Goal: Transaction & Acquisition: Purchase product/service

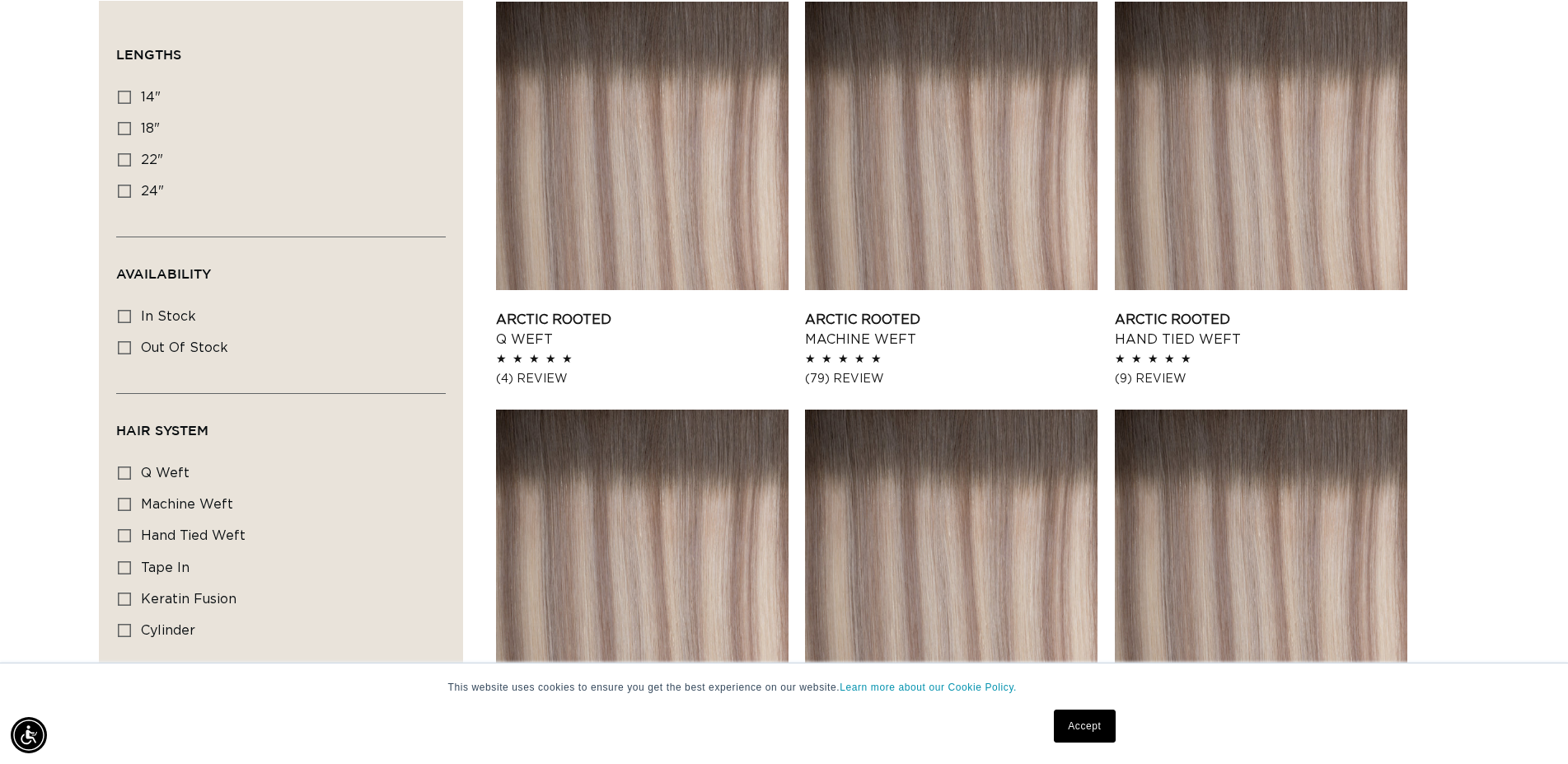
scroll to position [504, 0]
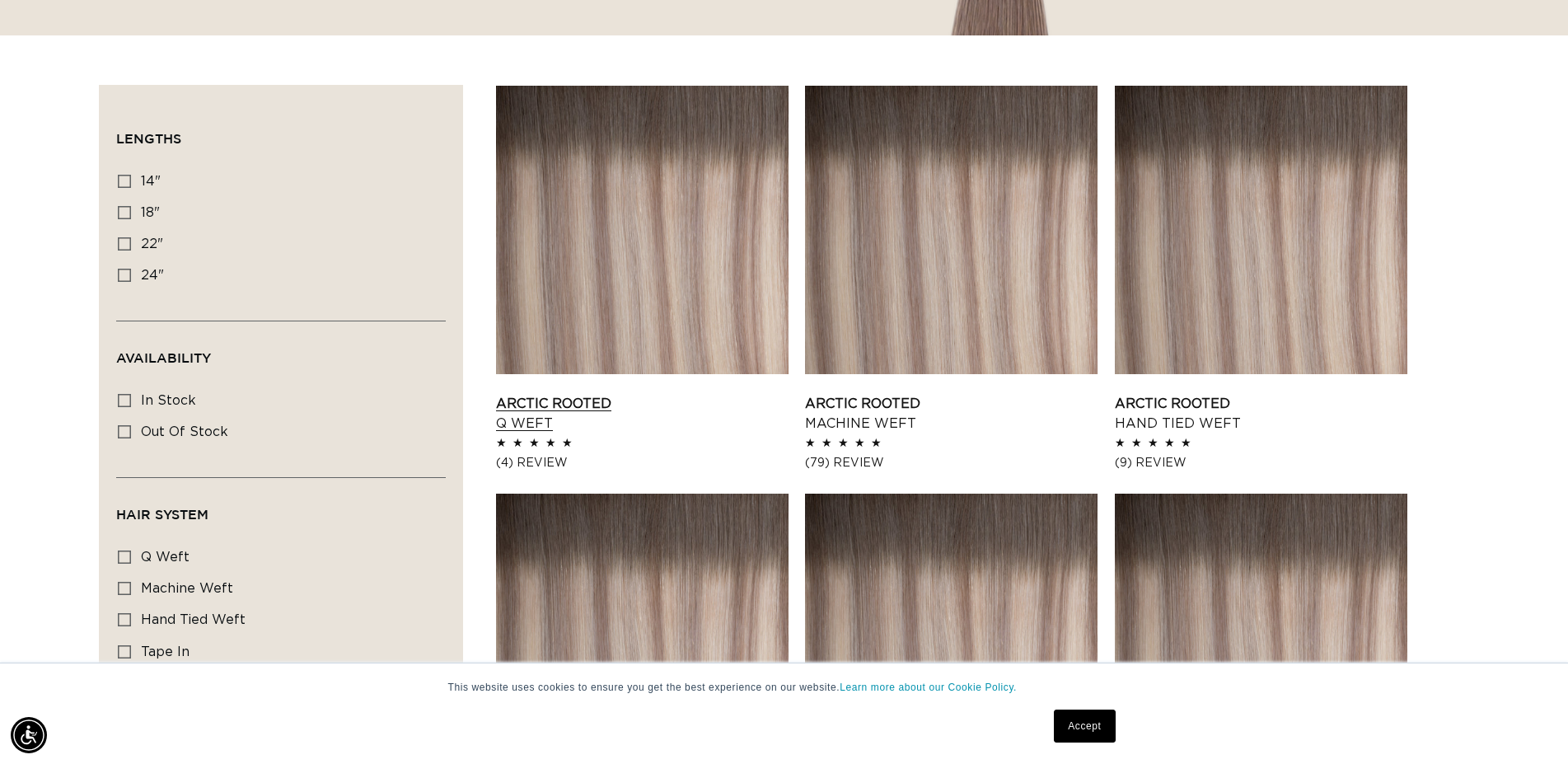
click at [533, 418] on link "Arctic Rooted Q Weft" at bounding box center [641, 414] width 292 height 40
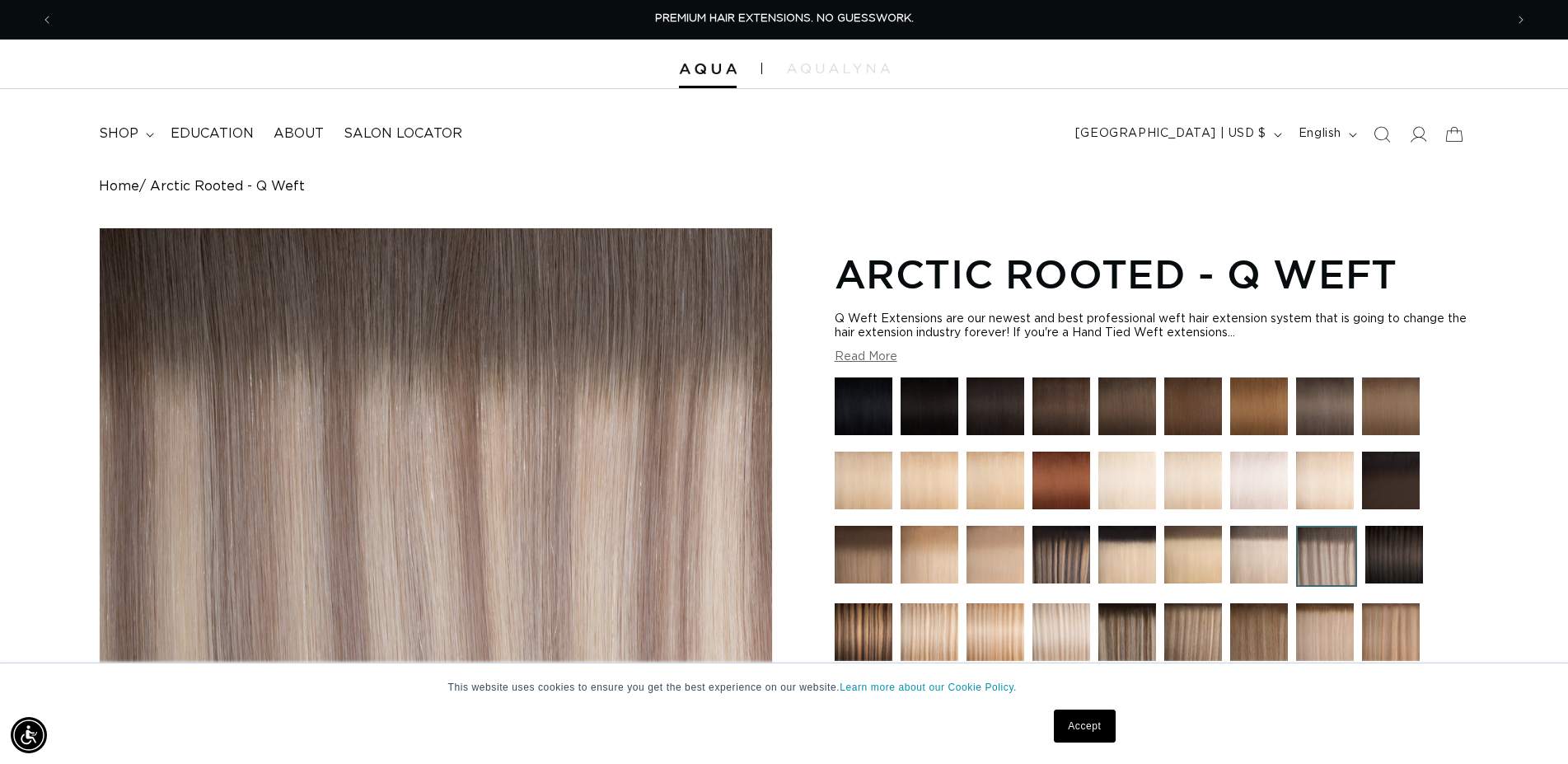
click at [866, 364] on button "Read More" at bounding box center [865, 357] width 62 height 14
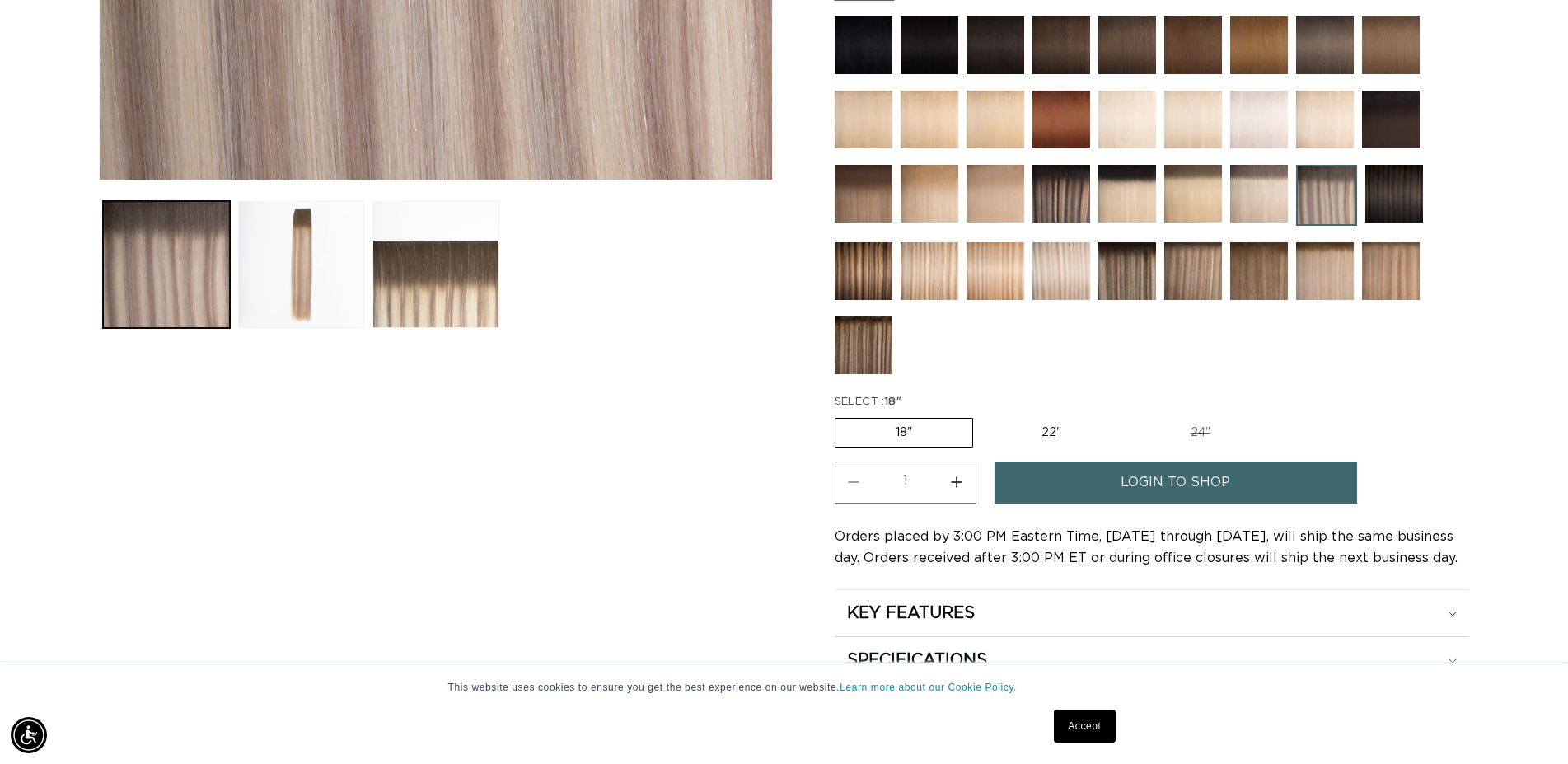
scroll to position [924, 0]
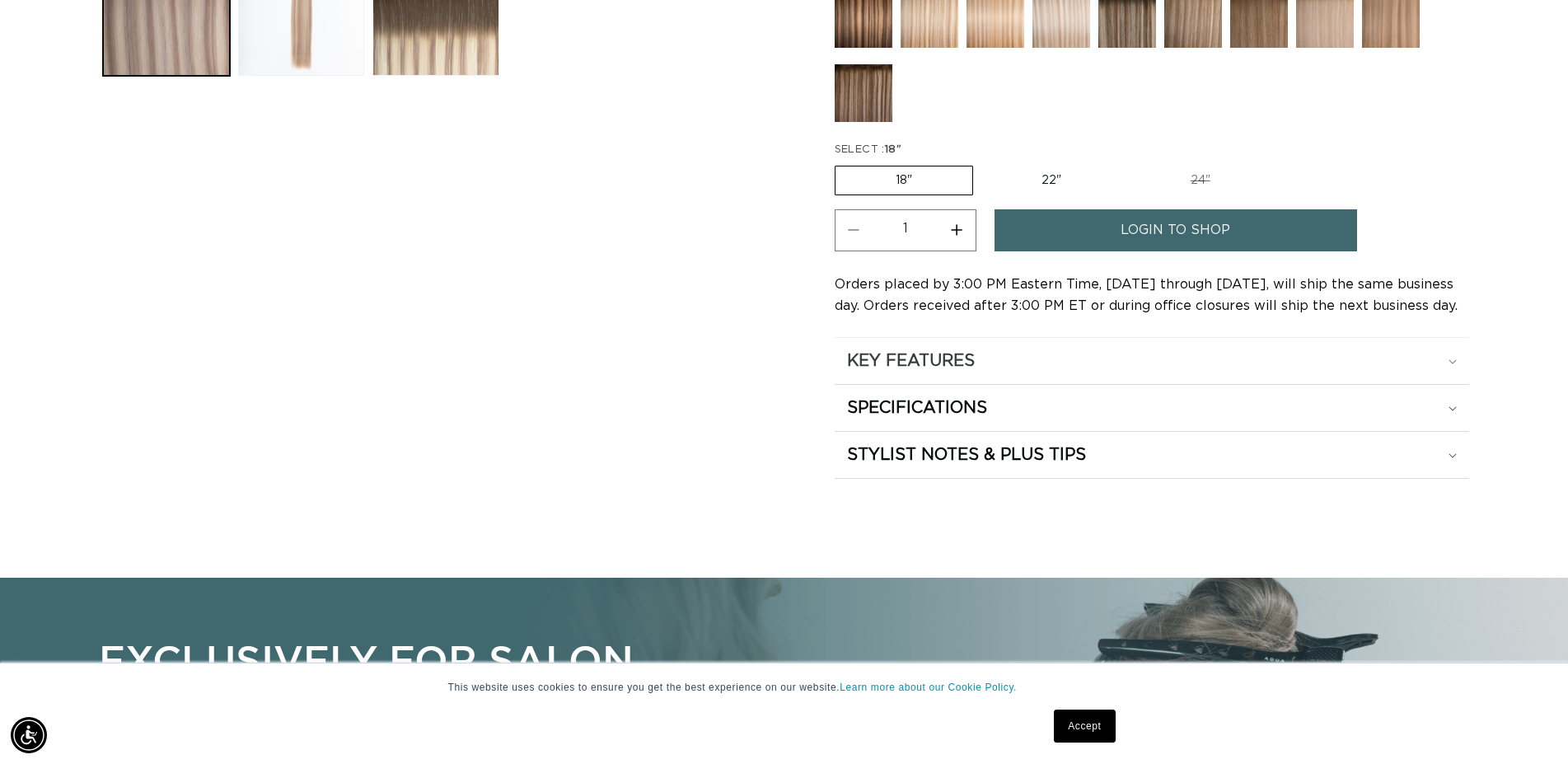
click at [1025, 367] on div "KEY FEATURES" at bounding box center [1152, 361] width 610 height 22
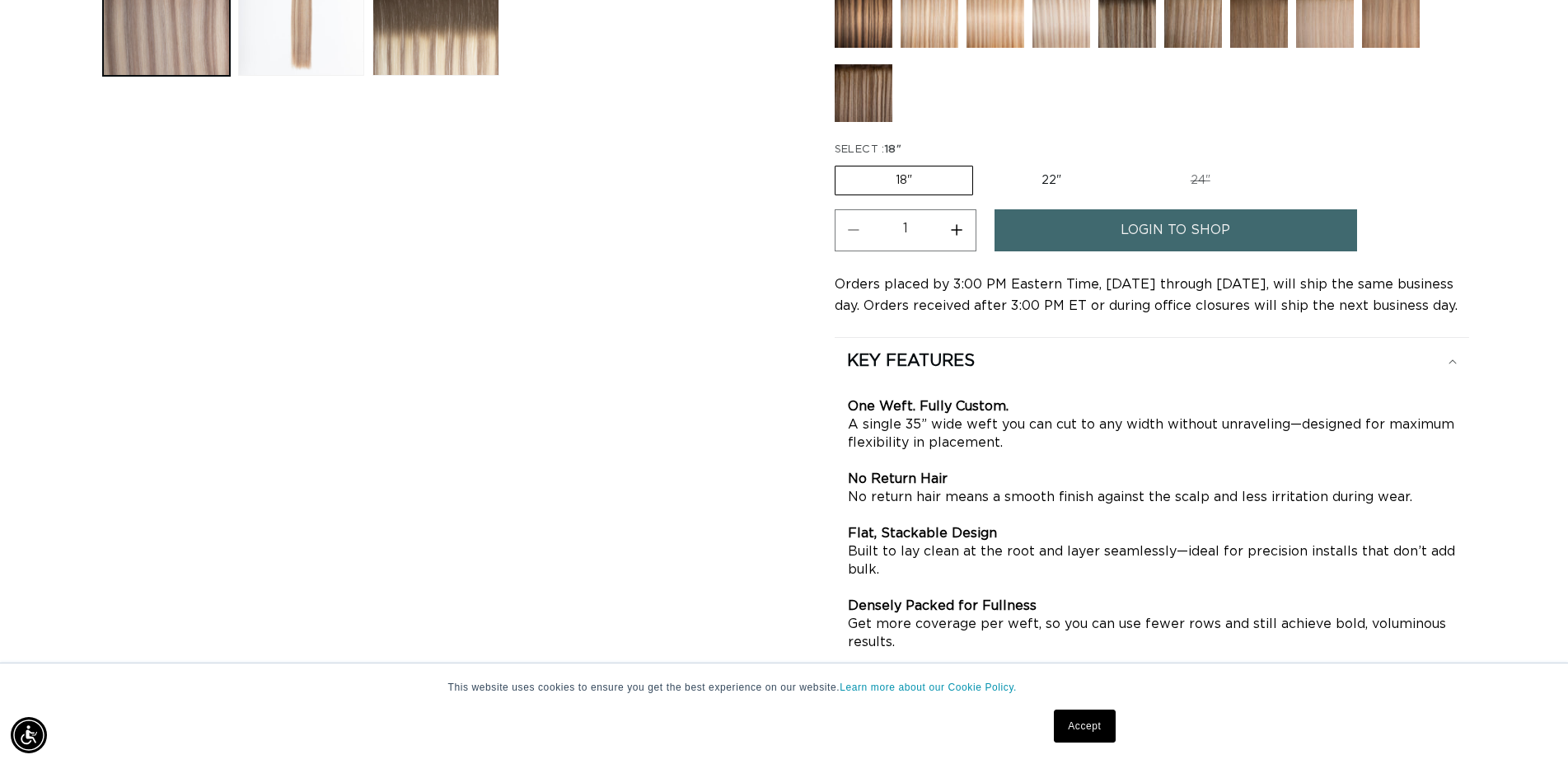
scroll to position [1093, 0]
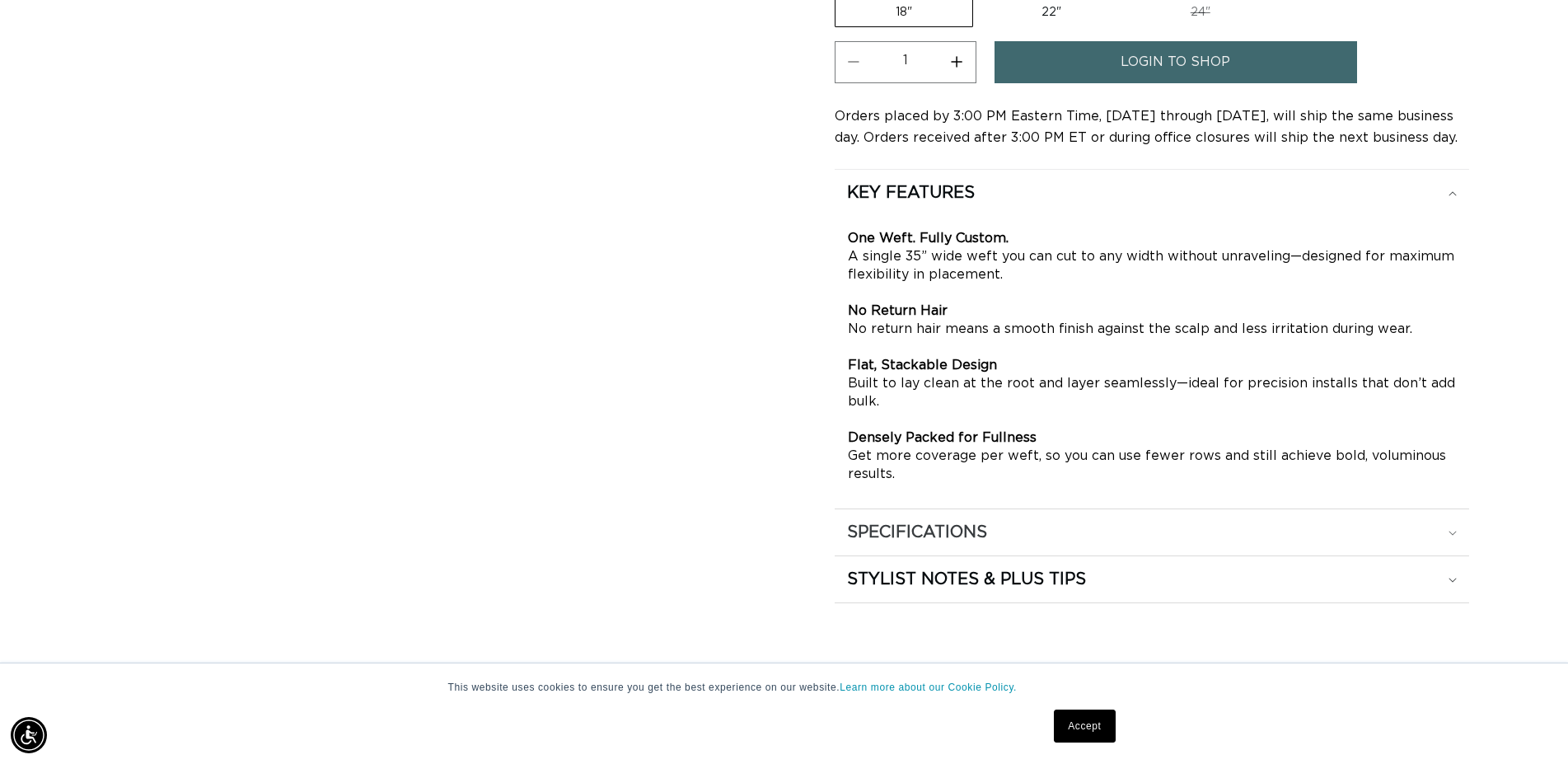
click at [1005, 204] on div "SPECIFICATIONS" at bounding box center [1152, 193] width 610 height 22
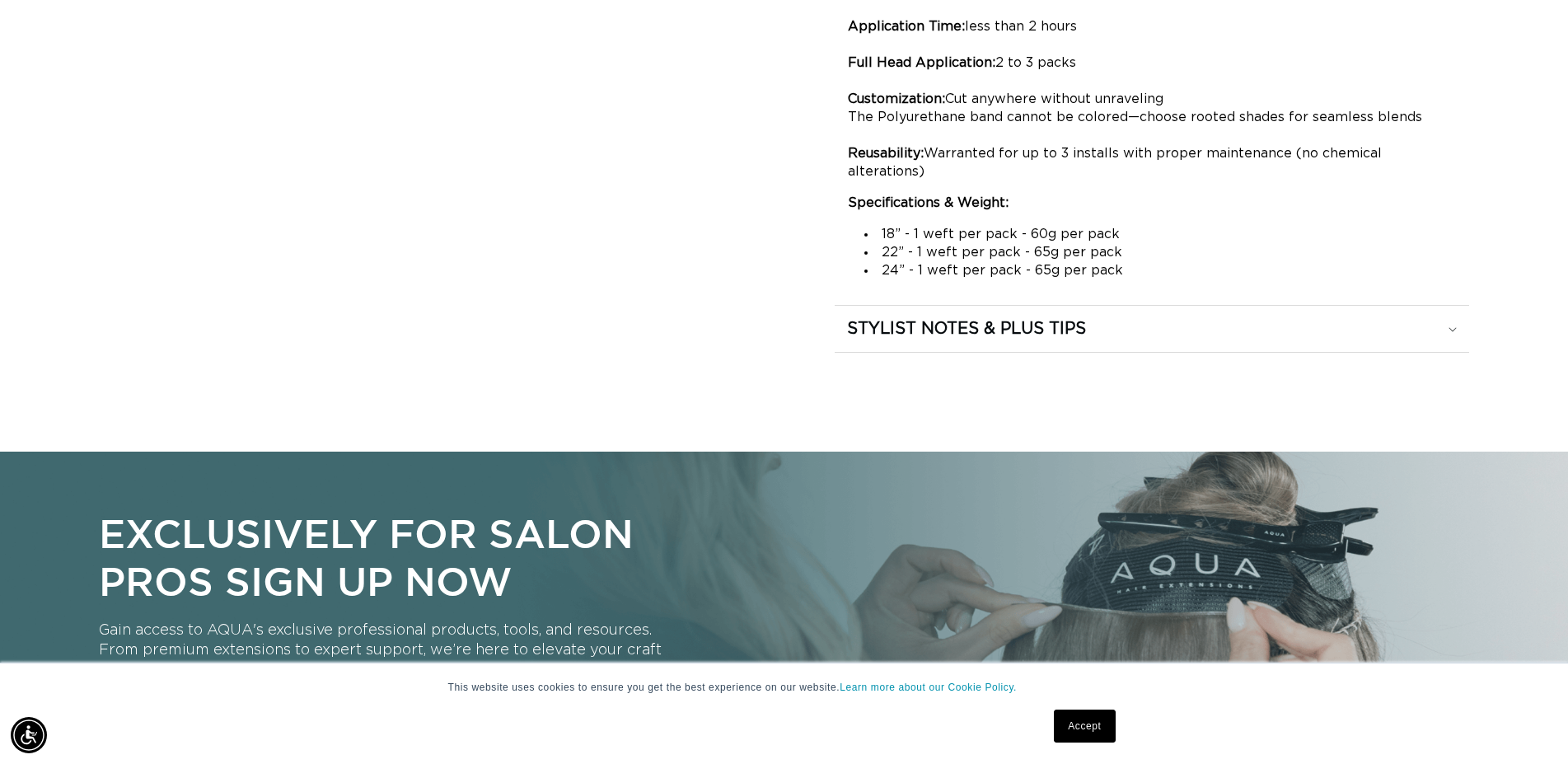
scroll to position [1428, 0]
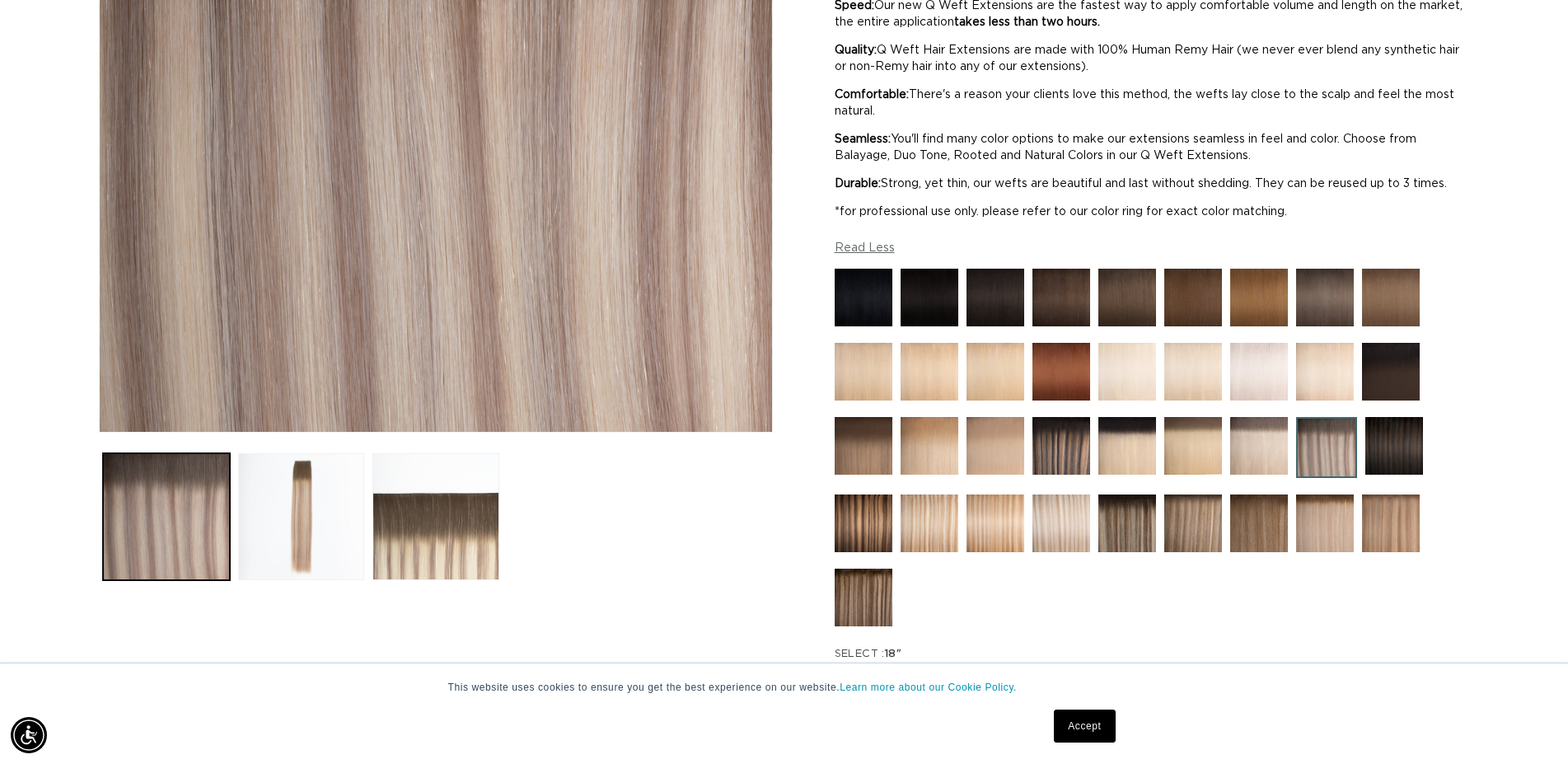
scroll to position [0, 0]
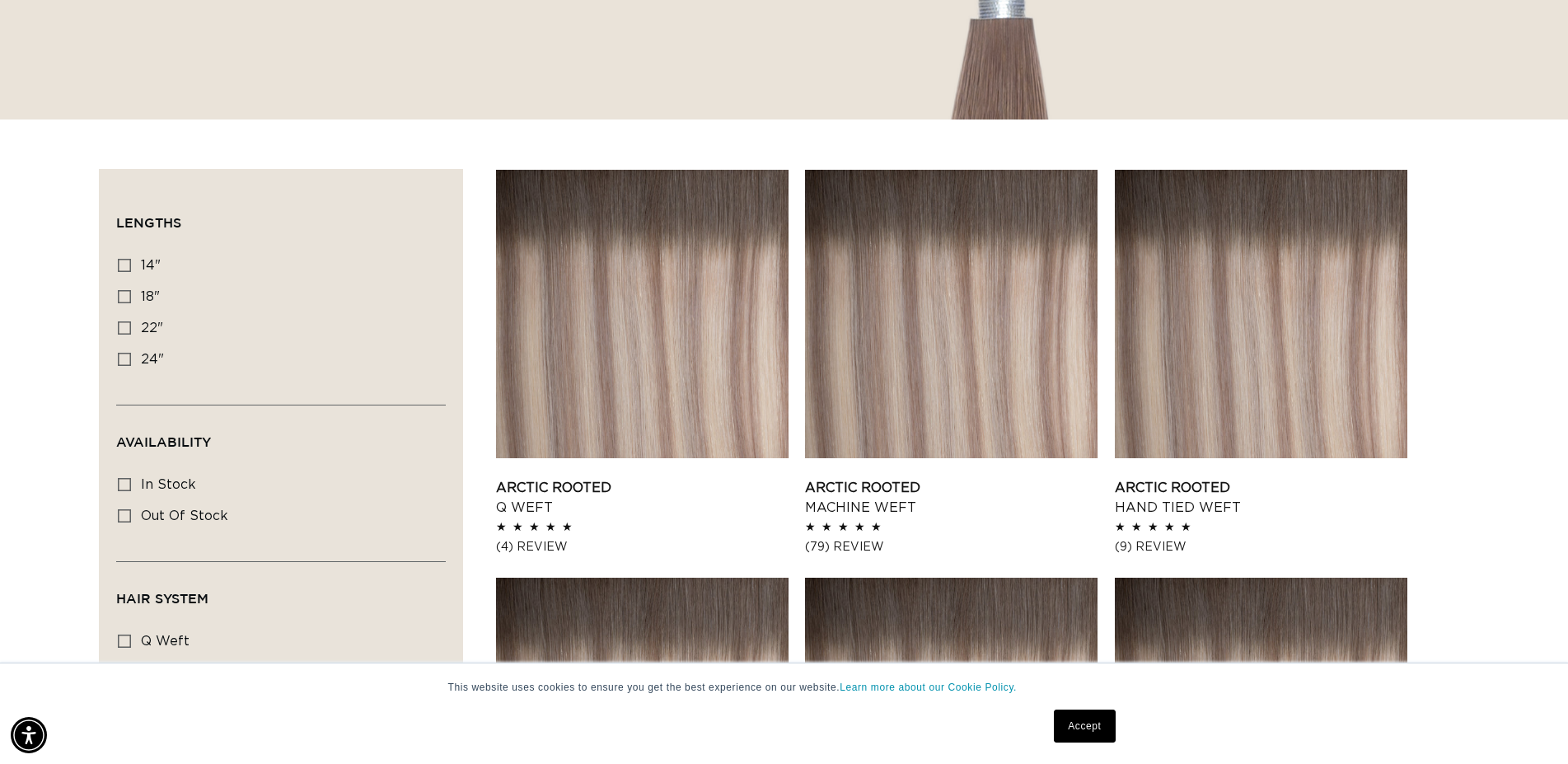
scroll to position [336, 0]
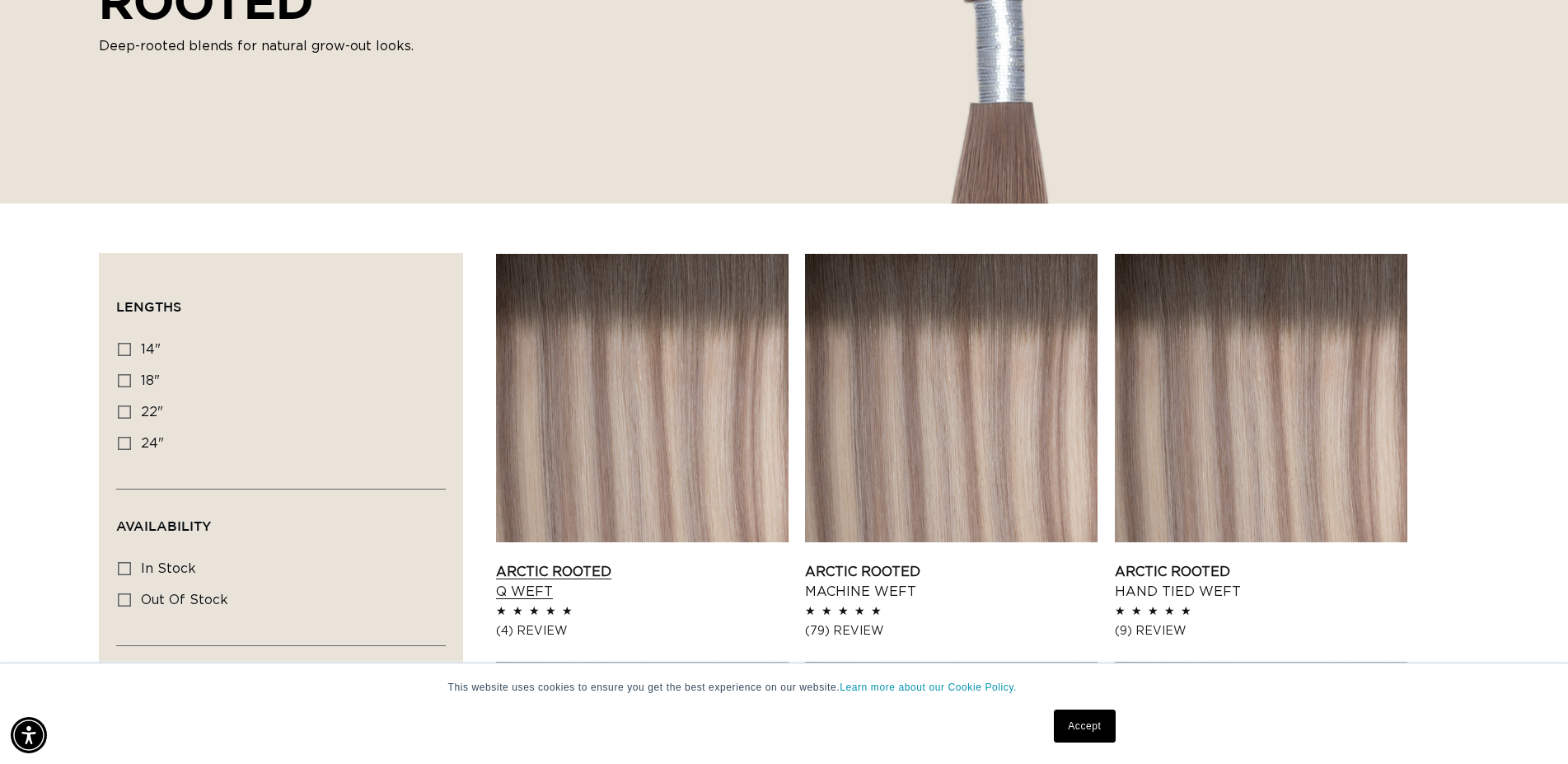
click at [532, 602] on link "Arctic Rooted Q Weft" at bounding box center [641, 582] width 292 height 40
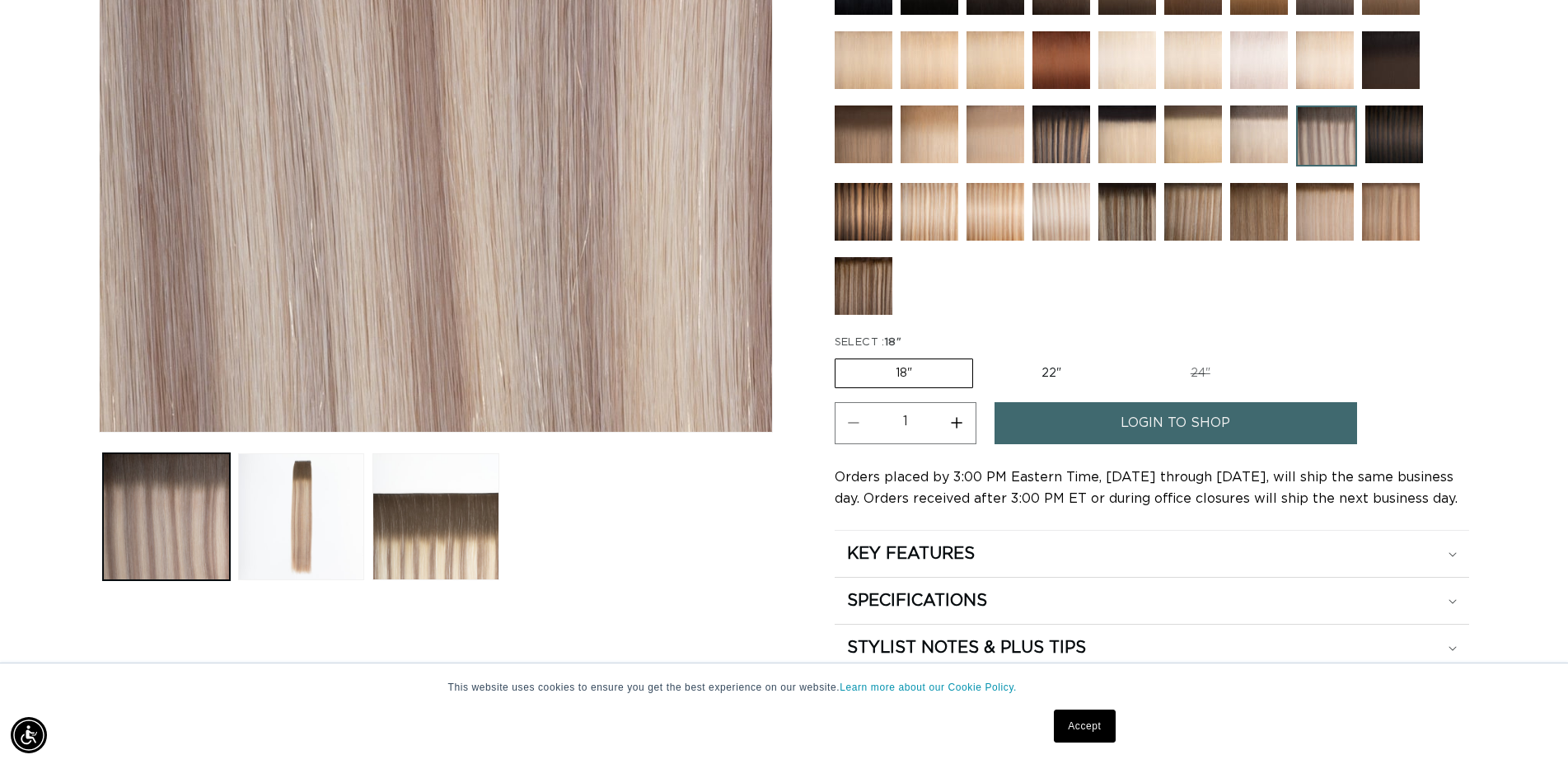
scroll to position [252, 0]
